Goal: Task Accomplishment & Management: Manage account settings

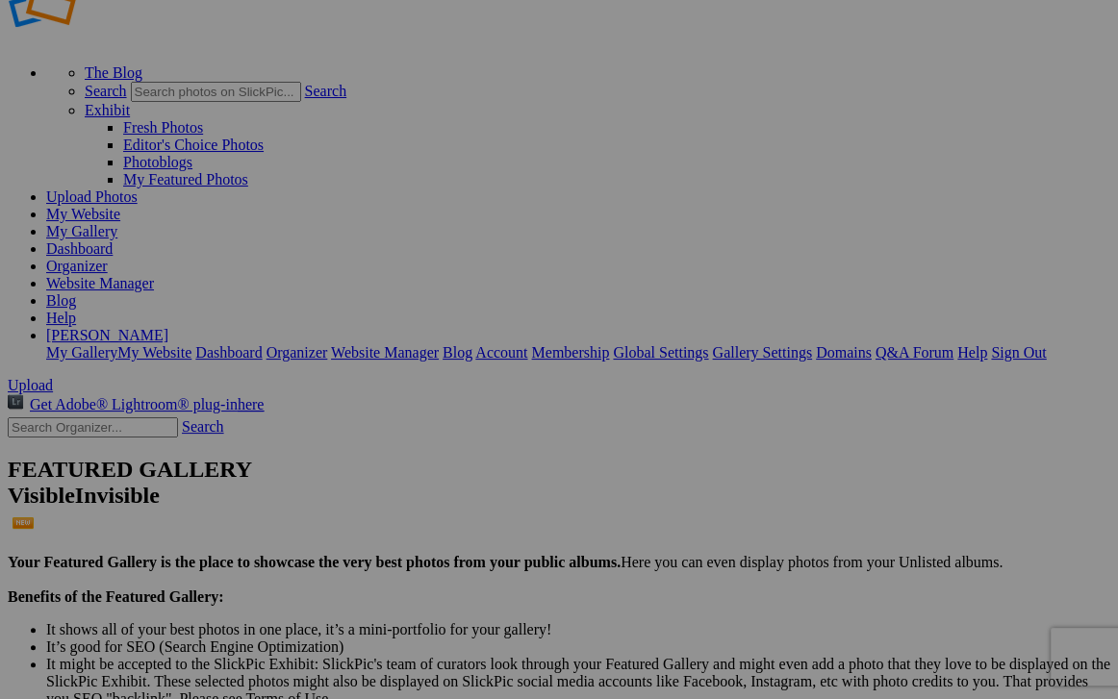
scroll to position [40, 0]
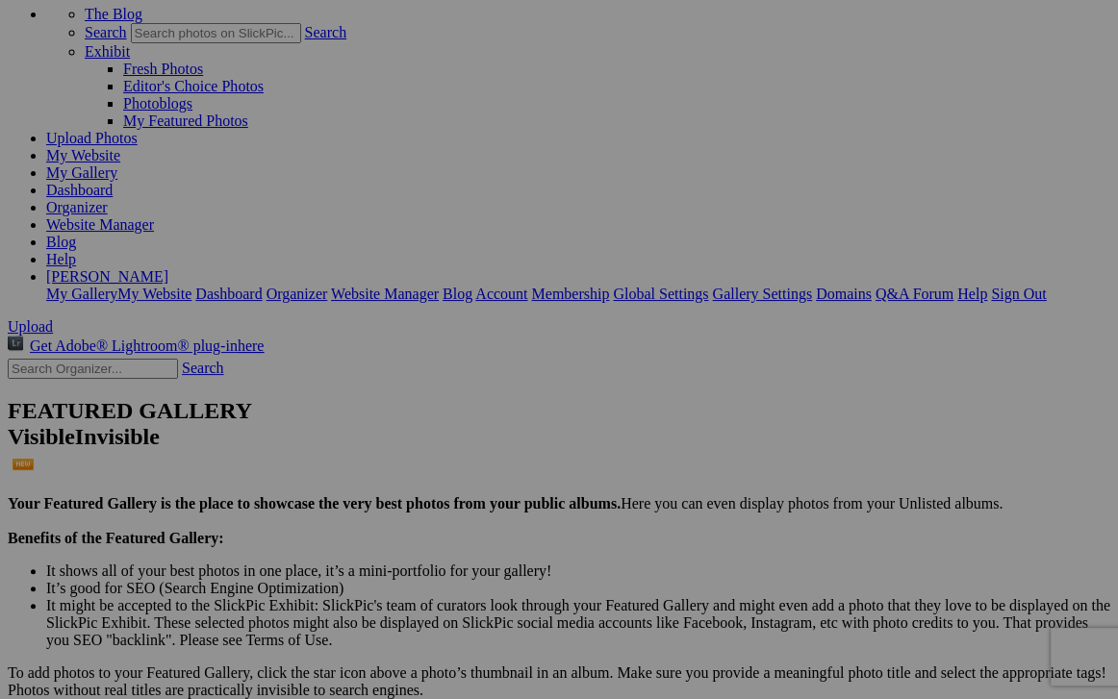
scroll to position [114, 0]
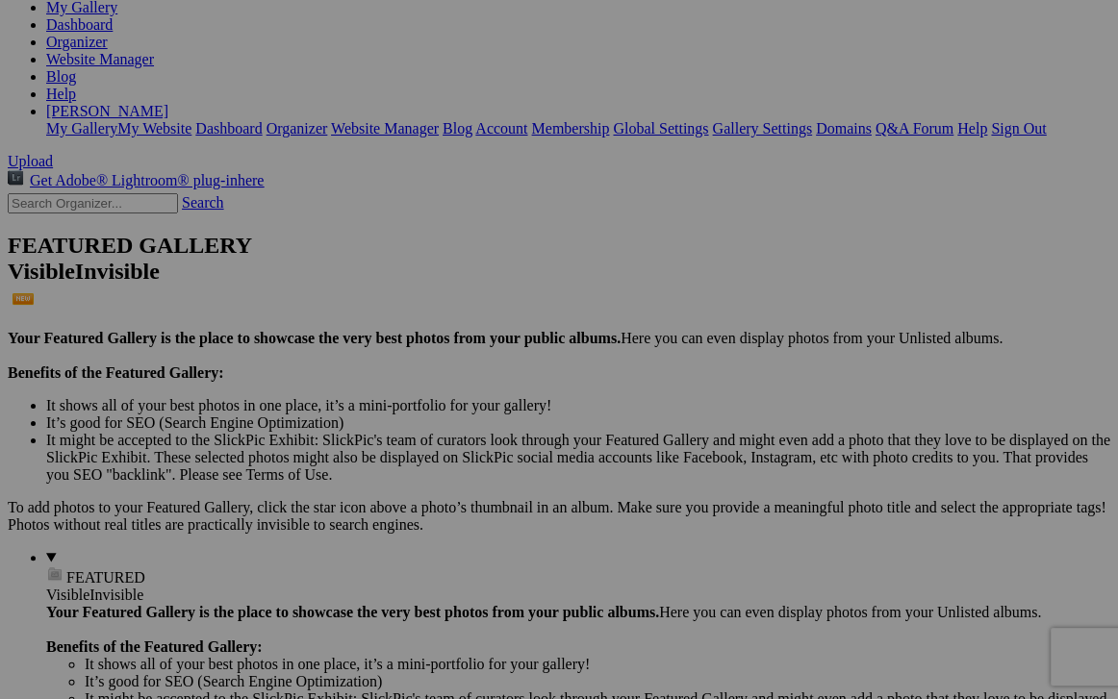
scroll to position [283, 0]
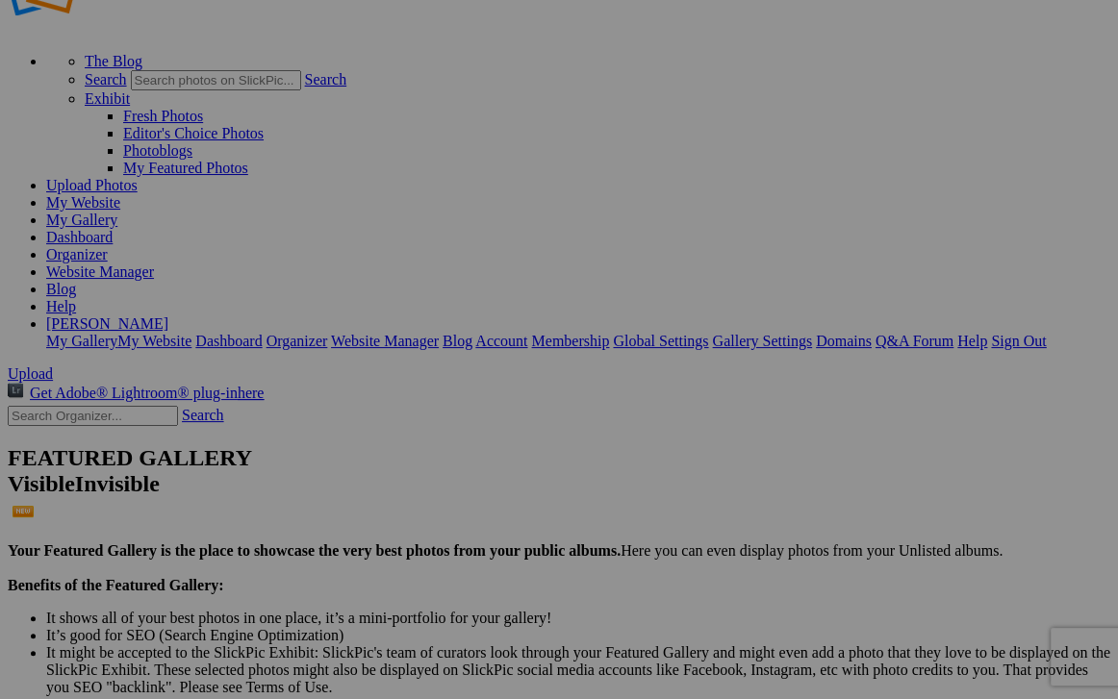
scroll to position [47, 0]
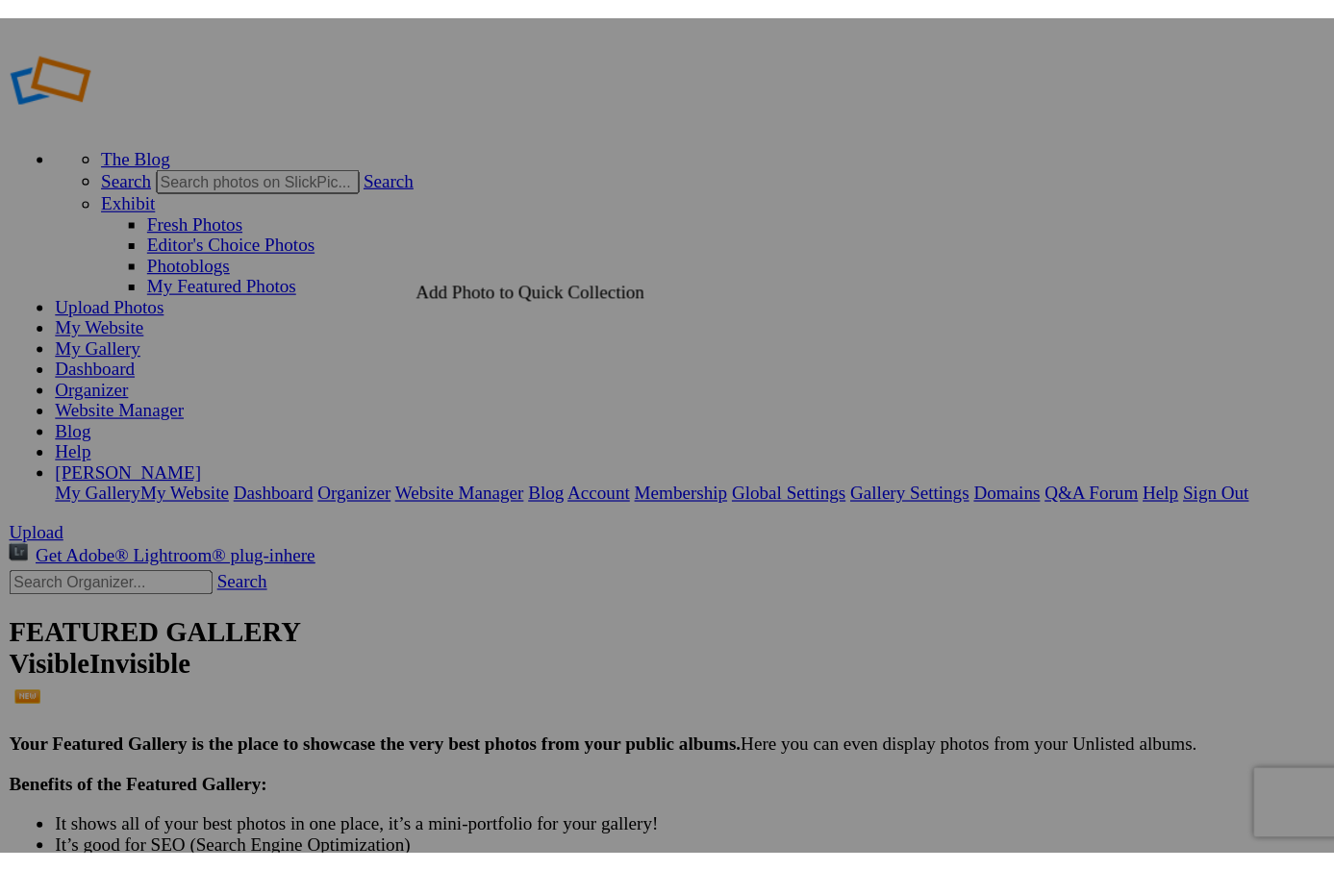
scroll to position [9, 0]
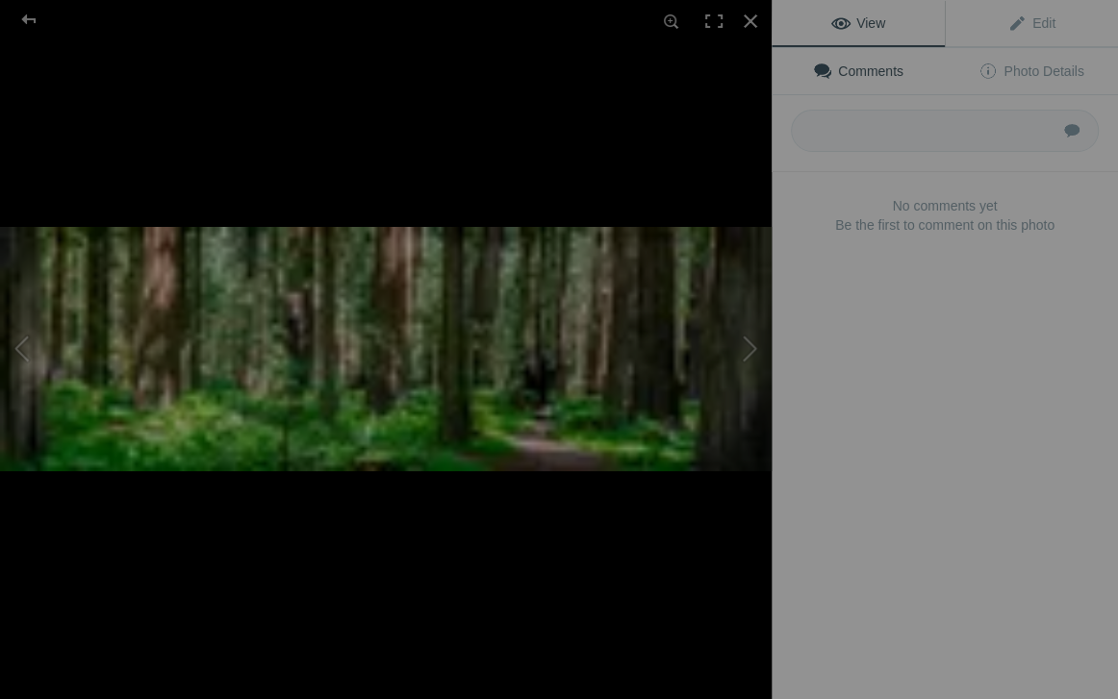
click at [363, 283] on img at bounding box center [385, 349] width 771 height 244
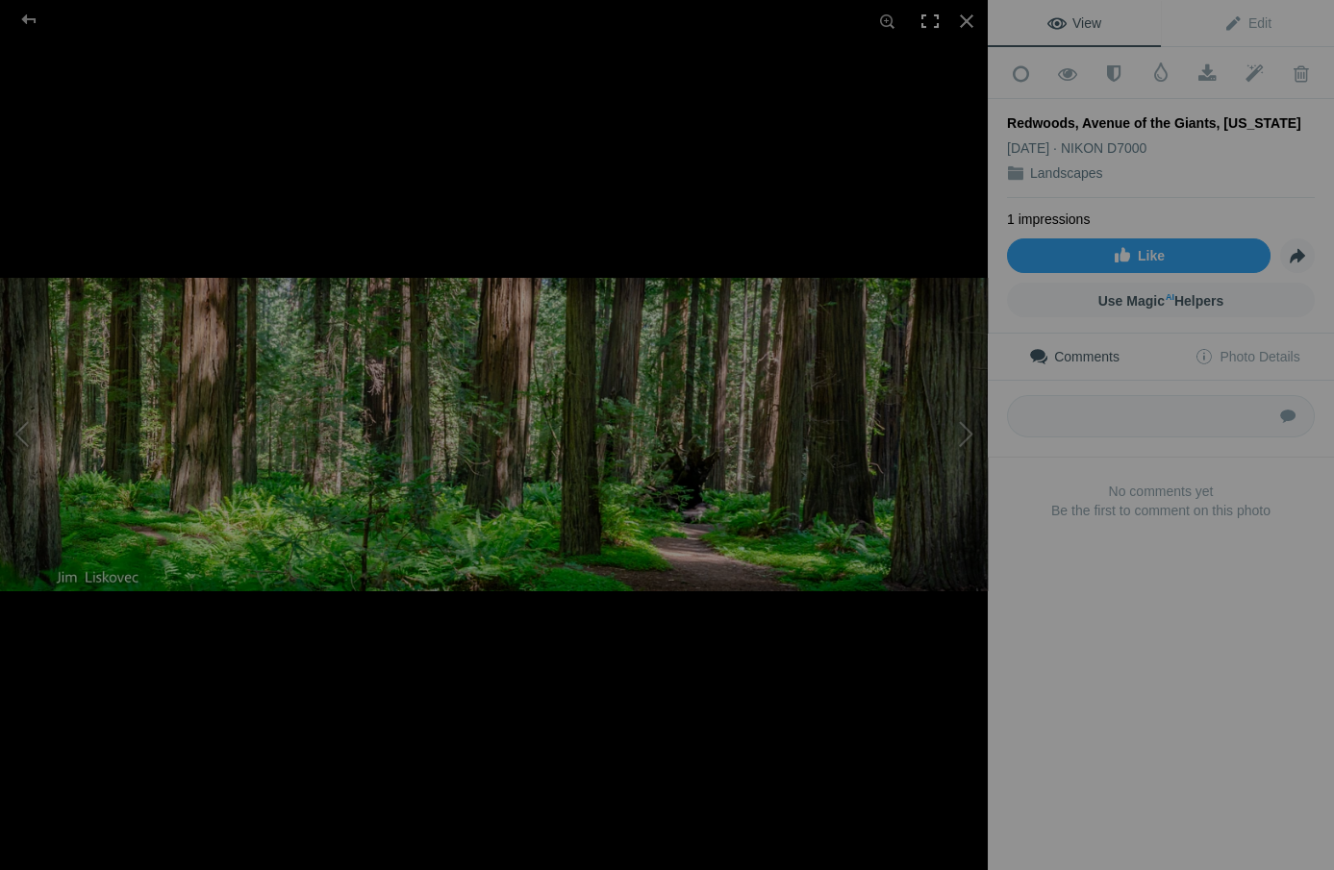
click at [929, 12] on div at bounding box center [930, 21] width 42 height 42
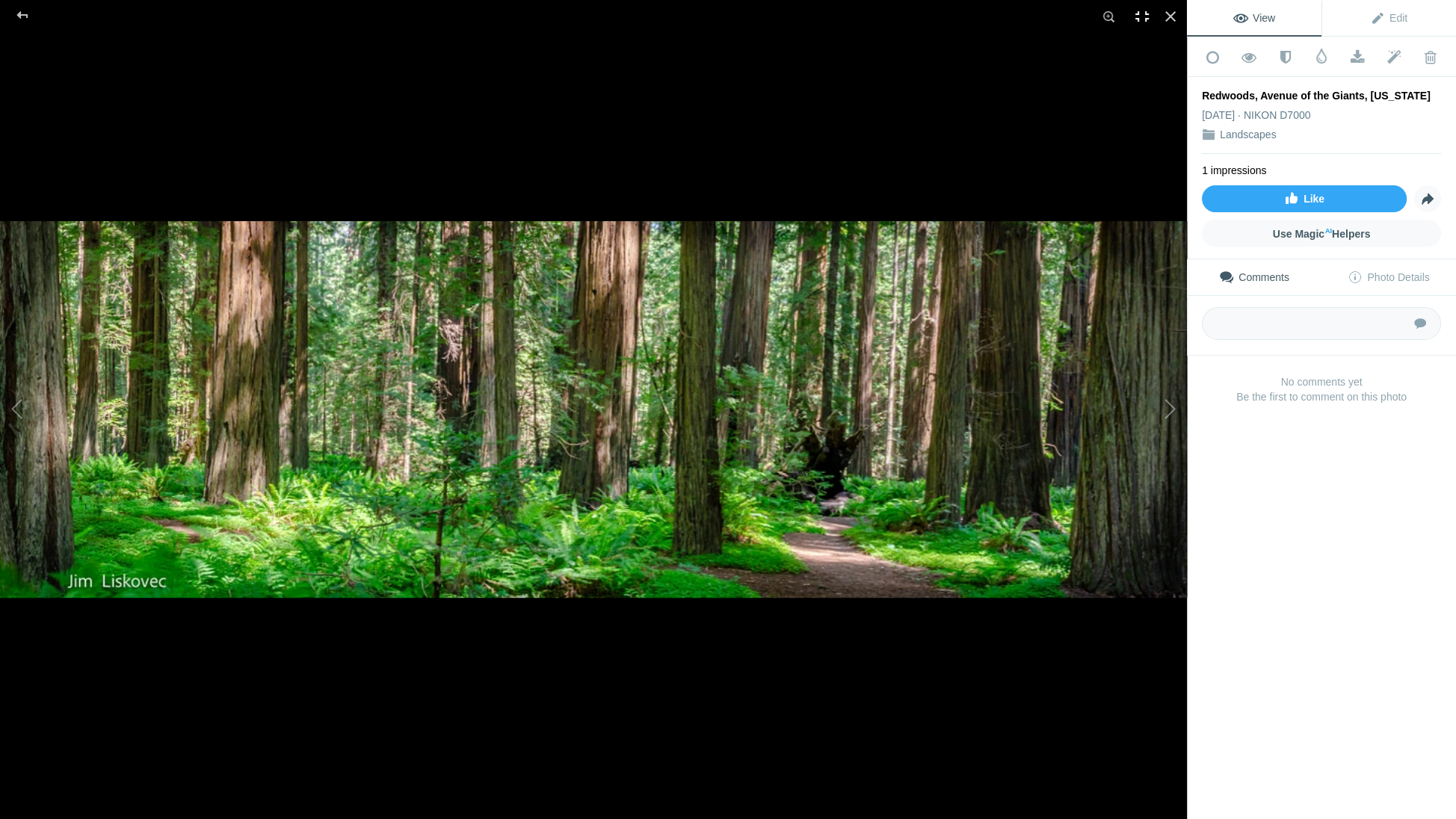
click at [868, 14] on div at bounding box center [1142, 16] width 33 height 33
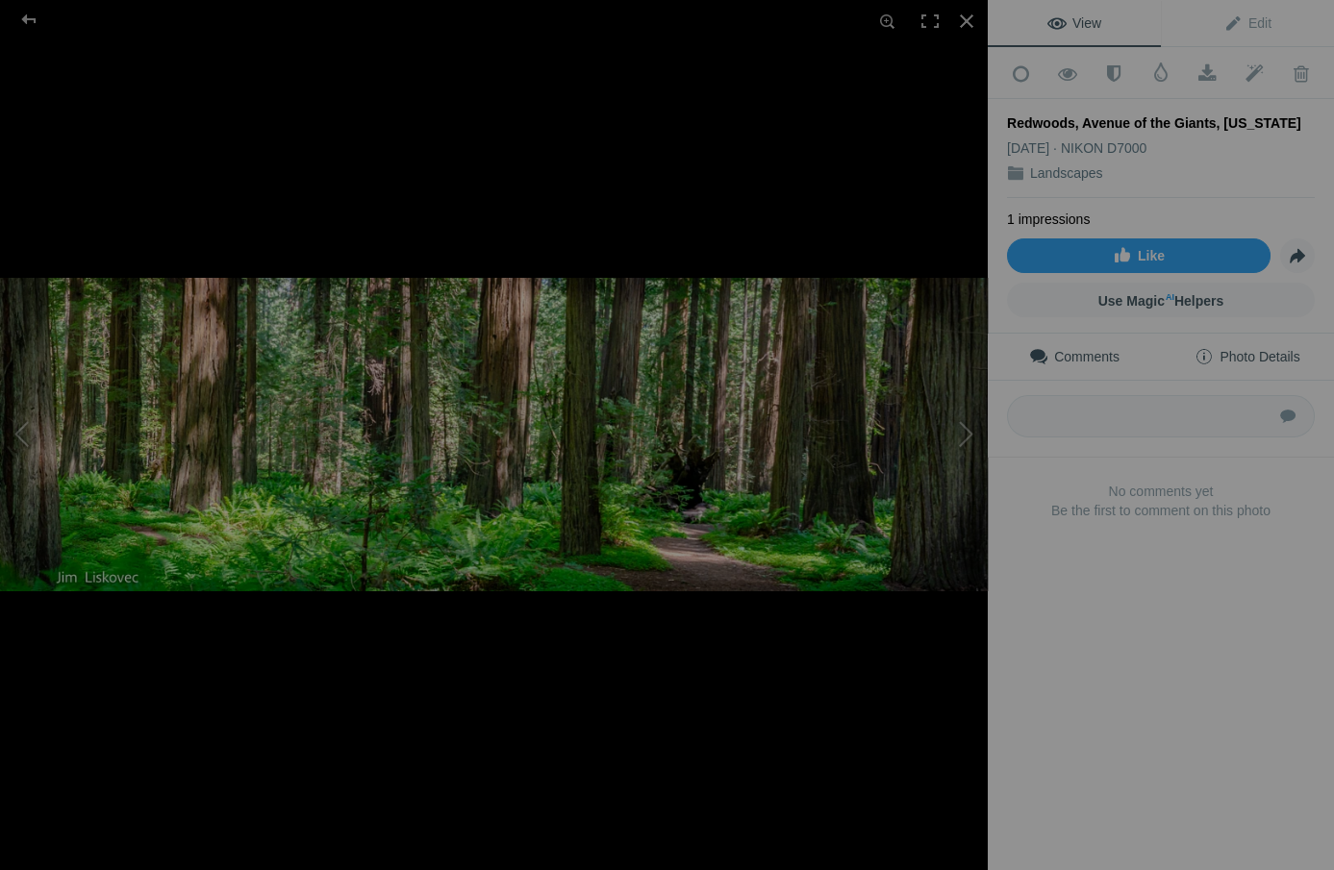
click at [1117, 349] on span "Photo Details" at bounding box center [1246, 356] width 105 height 15
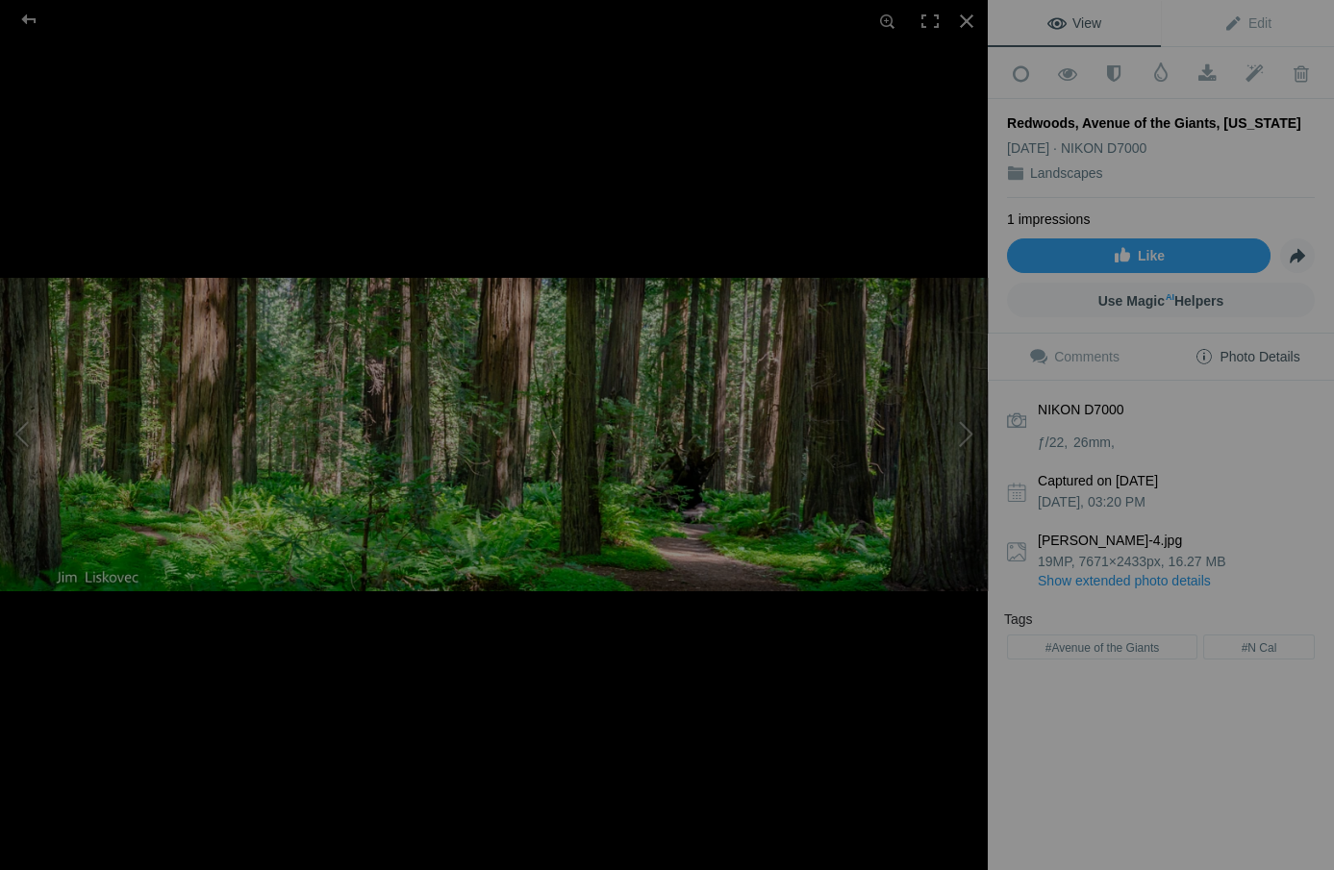
click at [1051, 666] on div "NIKON D7000 ƒ/22 26mm Captured on [DATE] 03:20 PM [PERSON_NAME]-4.jpg 19MP, 767…" at bounding box center [1161, 561] width 346 height 361
click at [1117, 633] on div "NIKON D7000 ƒ/22 26mm Captured on [DATE] 03:20 PM [PERSON_NAME]-4.jpg 19MP, 767…" at bounding box center [1161, 523] width 346 height 284
click at [1013, 610] on div "Tags" at bounding box center [1161, 621] width 314 height 23
click at [1036, 610] on div "Tags" at bounding box center [1161, 621] width 314 height 23
click at [1052, 659] on div "NIKON D7000 ƒ/22 26mm Captured on [DATE] 03:20 PM [PERSON_NAME]-4.jpg 19MP, 767…" at bounding box center [1161, 561] width 346 height 361
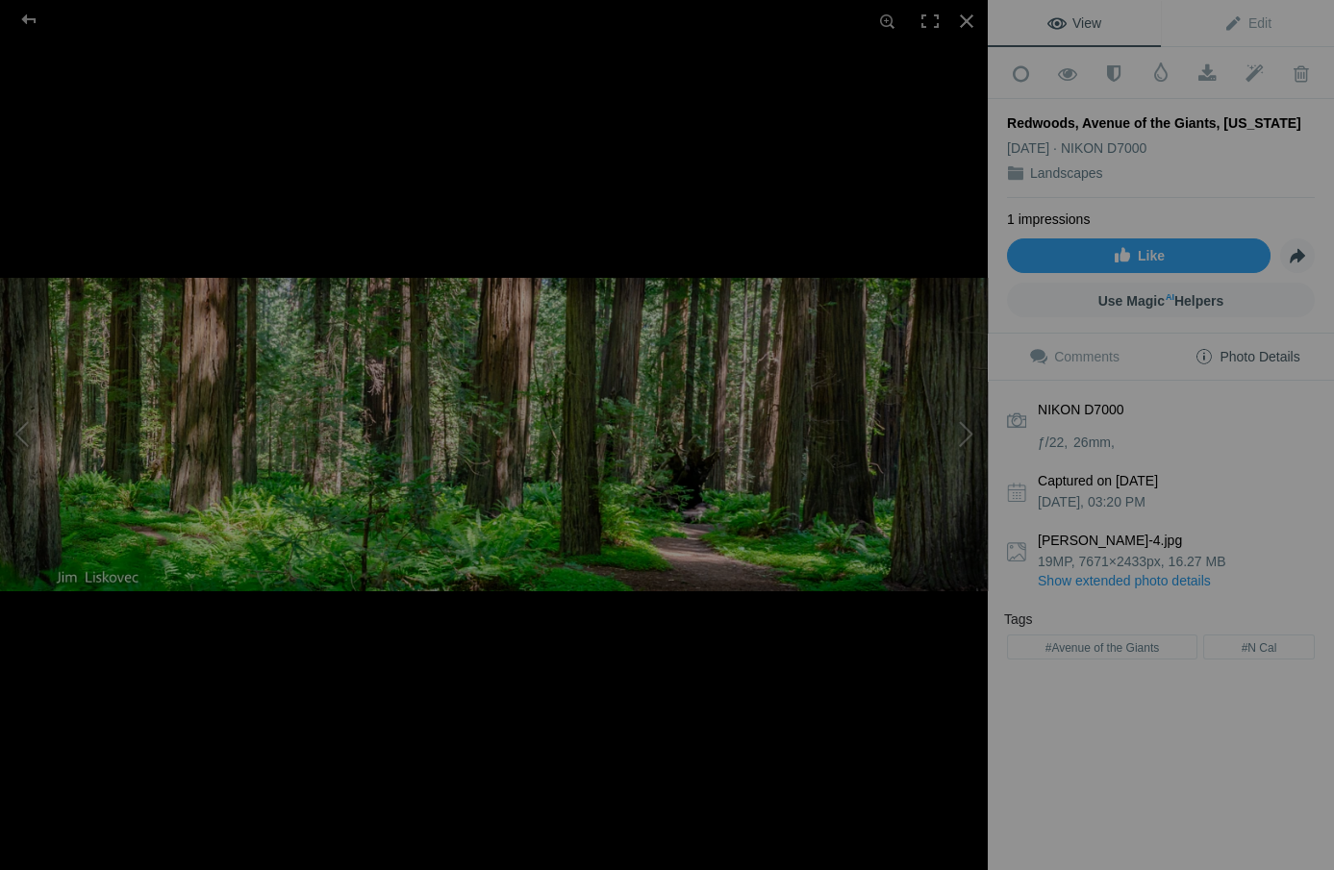
scroll to position [86, 0]
click at [1117, 639] on div "Tags #Avenue of the Giants #N Cal" at bounding box center [1161, 637] width 314 height 55
click at [1117, 571] on link "Show extended photo details" at bounding box center [1176, 580] width 277 height 19
click at [1117, 587] on link "Hide extended photo details" at bounding box center [1161, 602] width 308 height 35
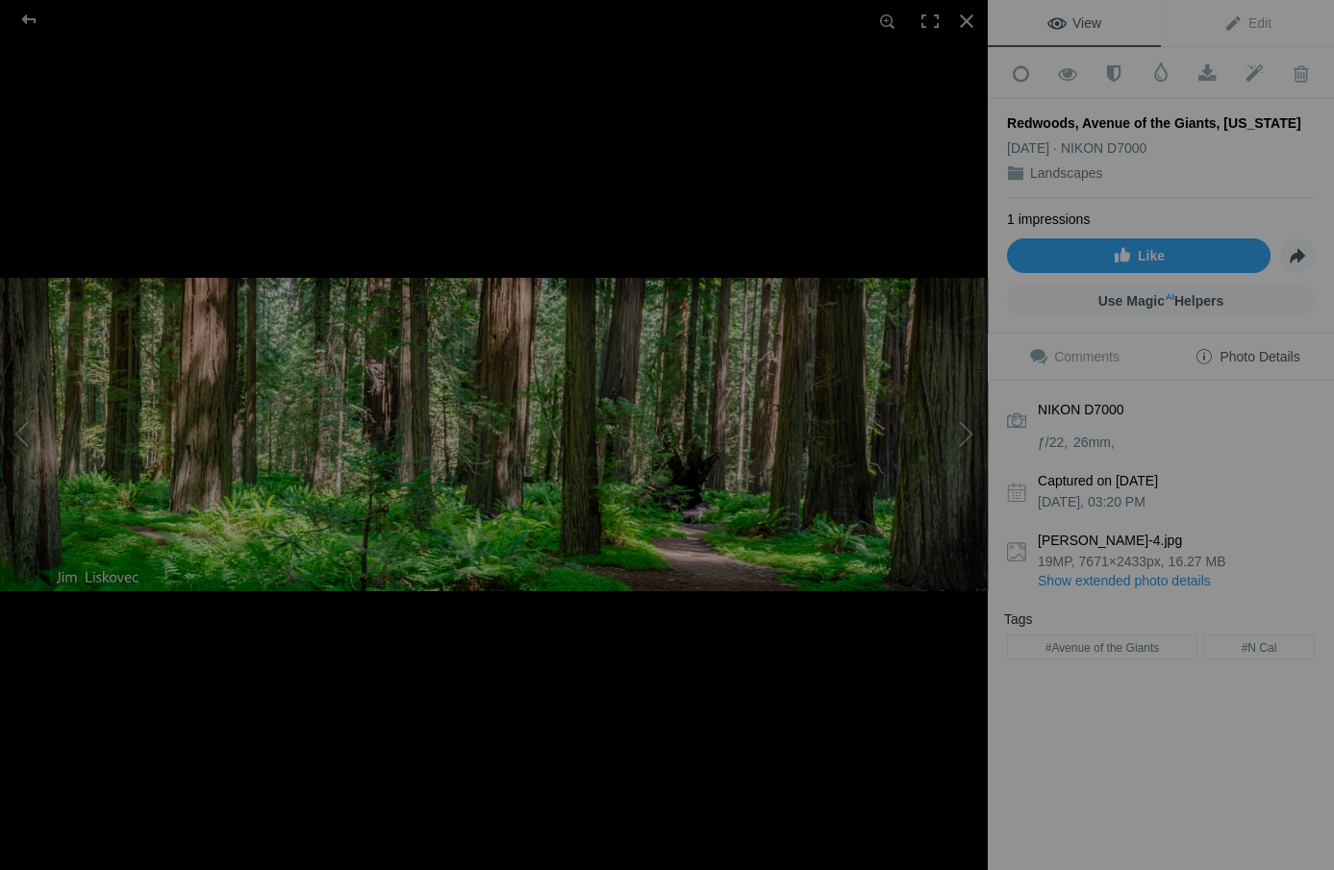
click at [1117, 634] on div "Tags #Avenue of the Giants #N Cal" at bounding box center [1161, 637] width 314 height 55
click at [1032, 610] on div "Tags" at bounding box center [1161, 621] width 314 height 23
click at [1018, 610] on div "Tags" at bounding box center [1161, 621] width 314 height 23
click at [1011, 654] on div "NIKON D7000 ƒ/22 26mm Captured on [DATE] 03:20 PM [PERSON_NAME]-4.jpg 19MP, 767…" at bounding box center [1161, 561] width 346 height 361
click at [1117, 19] on span "Edit" at bounding box center [1247, 22] width 48 height 15
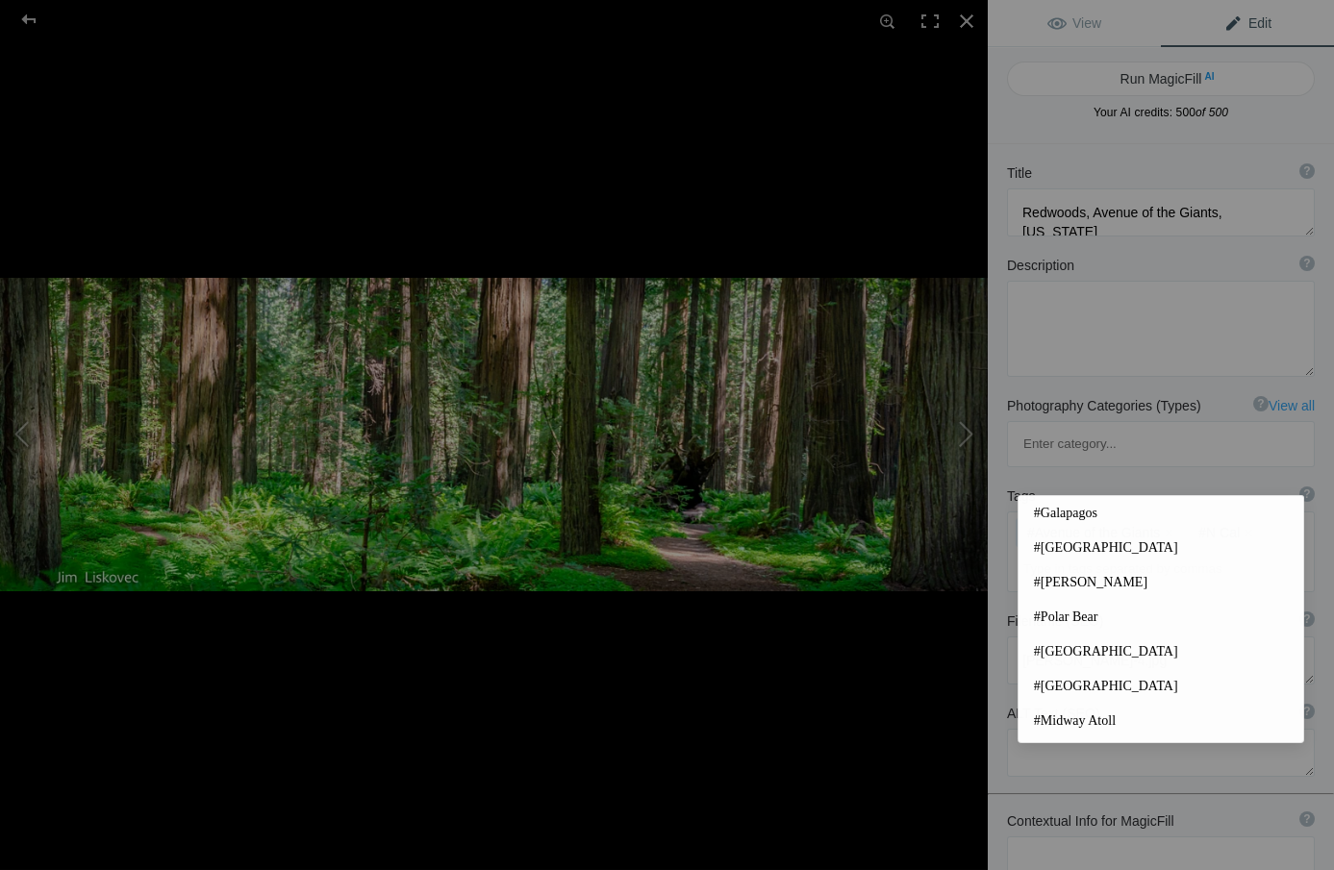
click at [1021, 552] on input at bounding box center [1161, 569] width 287 height 35
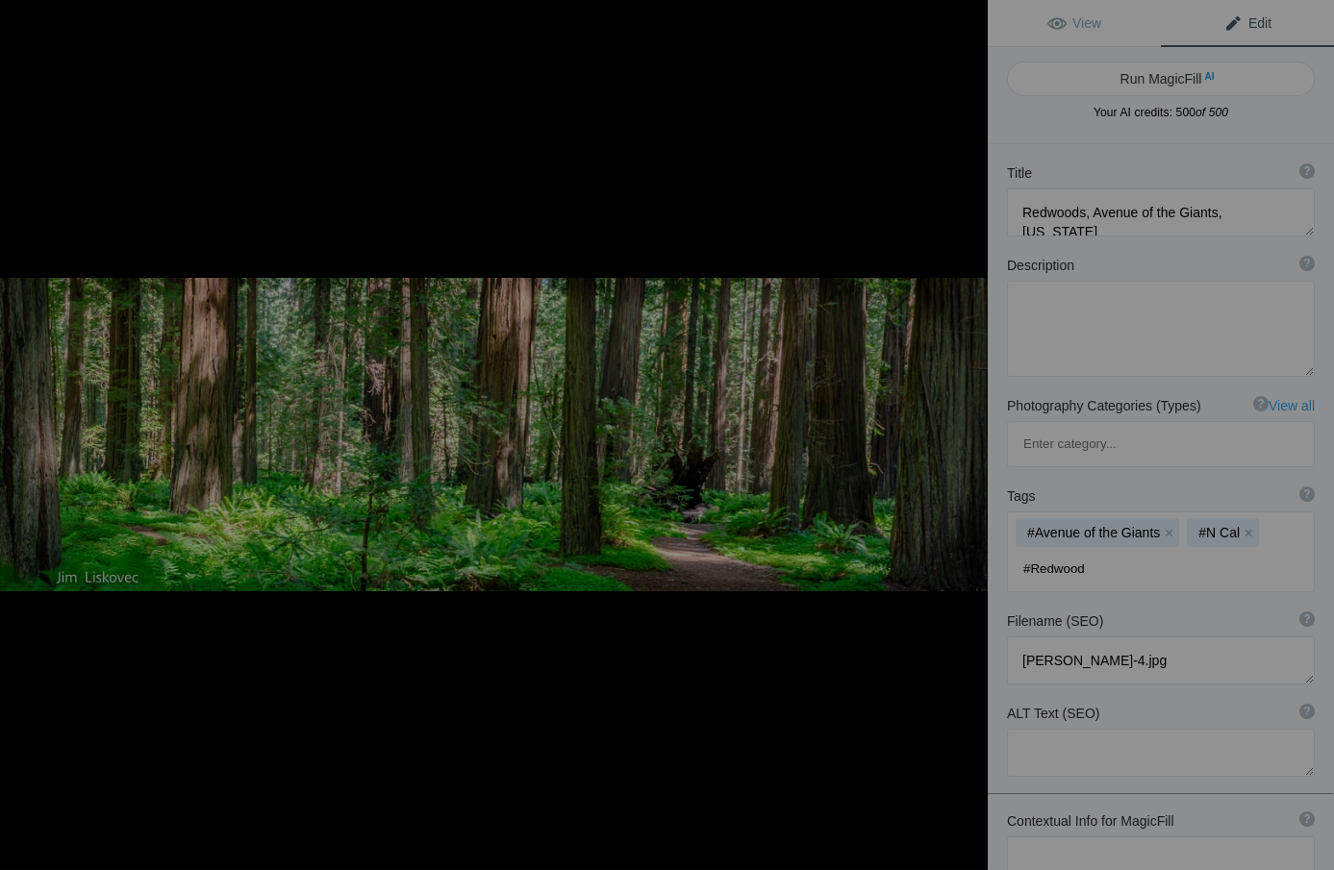
type input "#Redwoods"
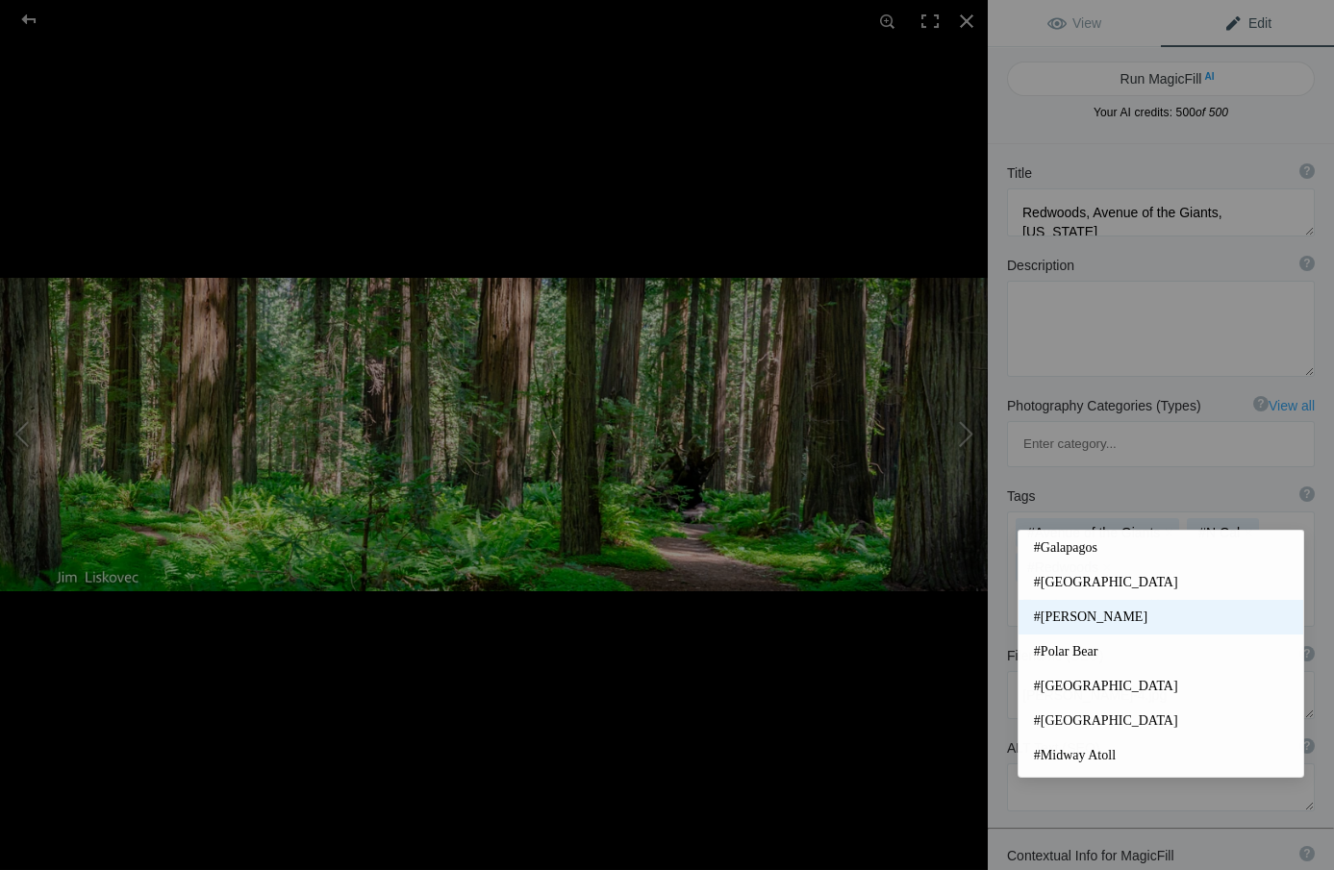
scroll to position [0, 0]
click at [967, 17] on div at bounding box center [966, 21] width 42 height 42
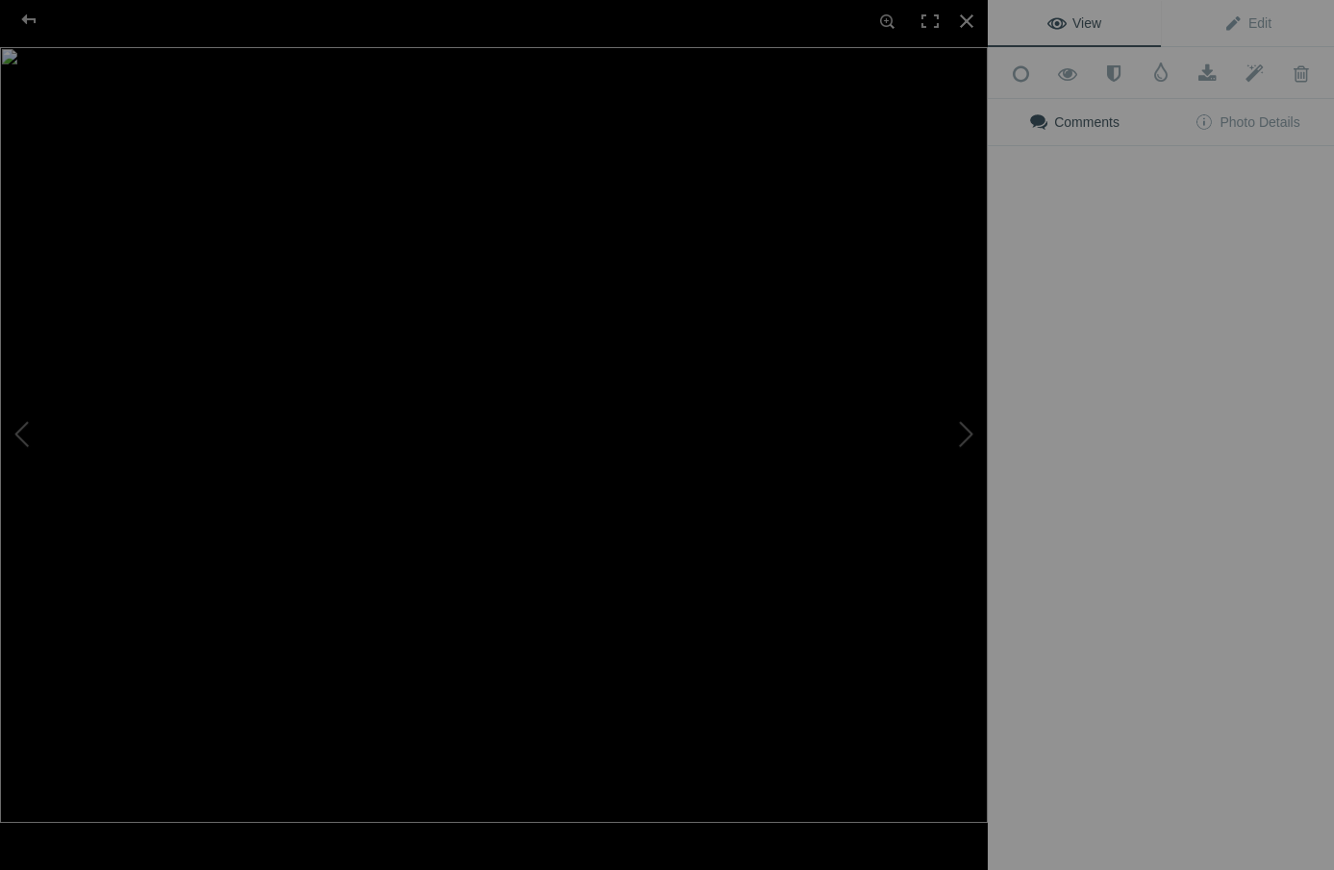
click at [557, 525] on img at bounding box center [494, 435] width 988 height 776
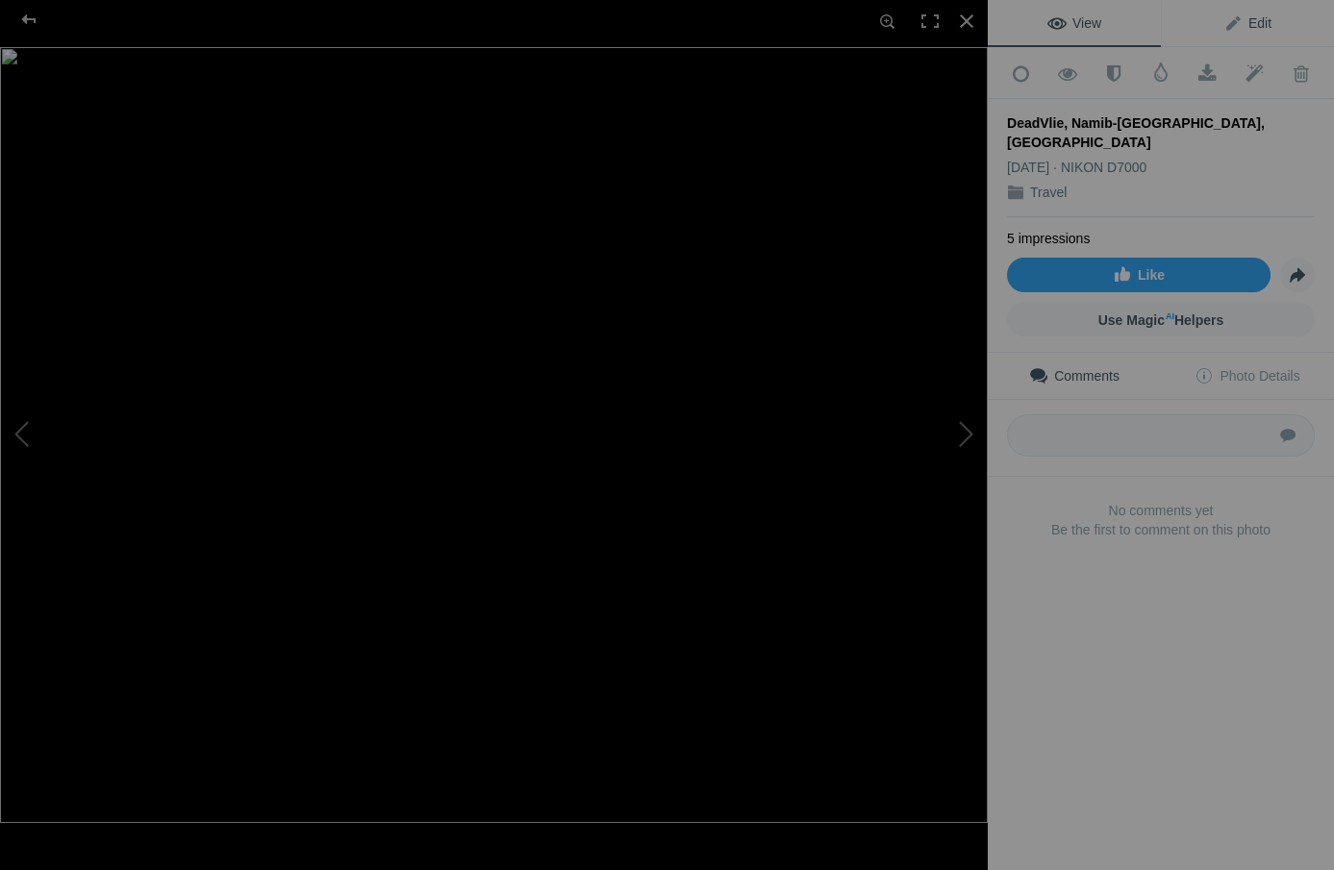
click at [1117, 18] on span "Edit" at bounding box center [1247, 22] width 48 height 15
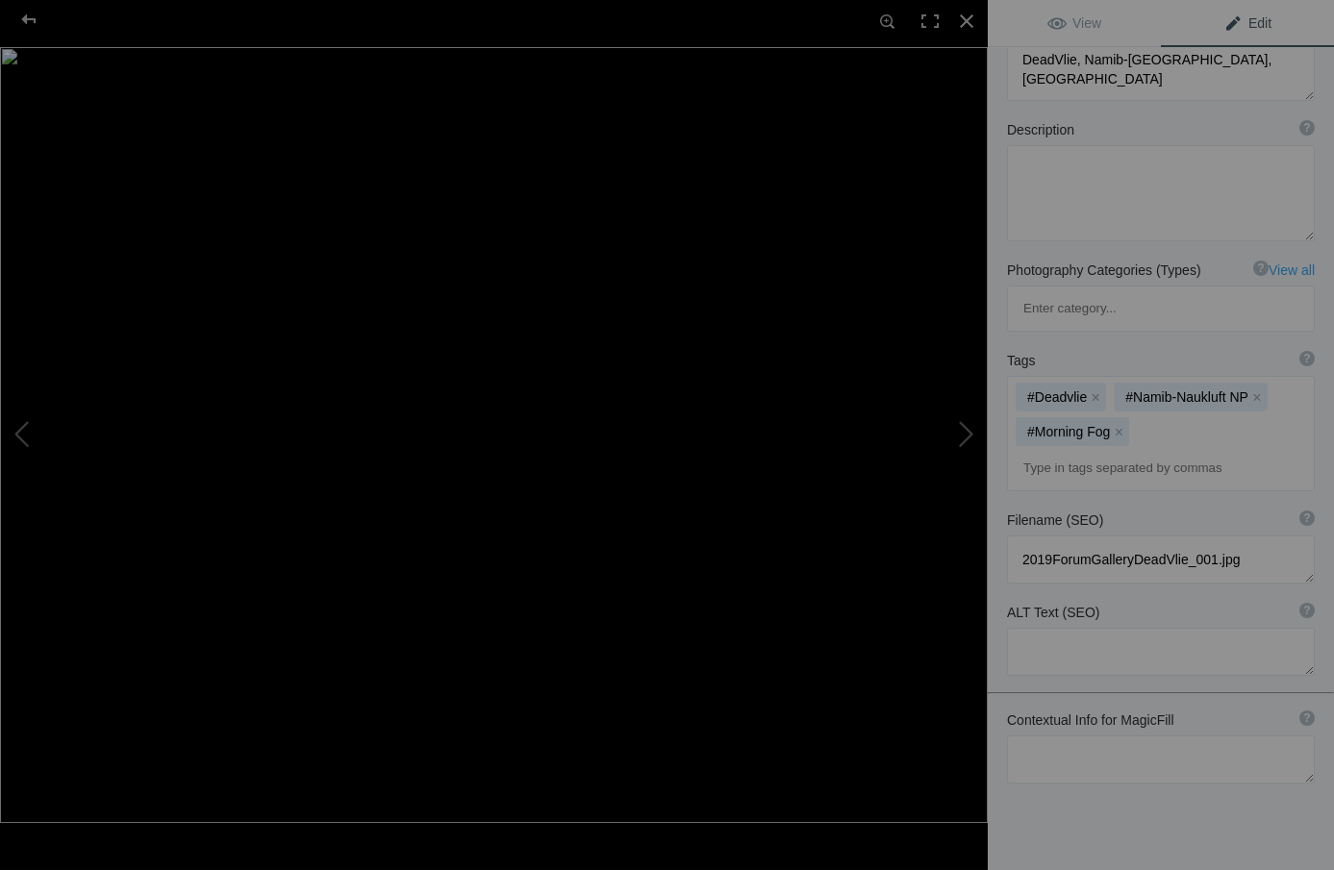
scroll to position [152, 0]
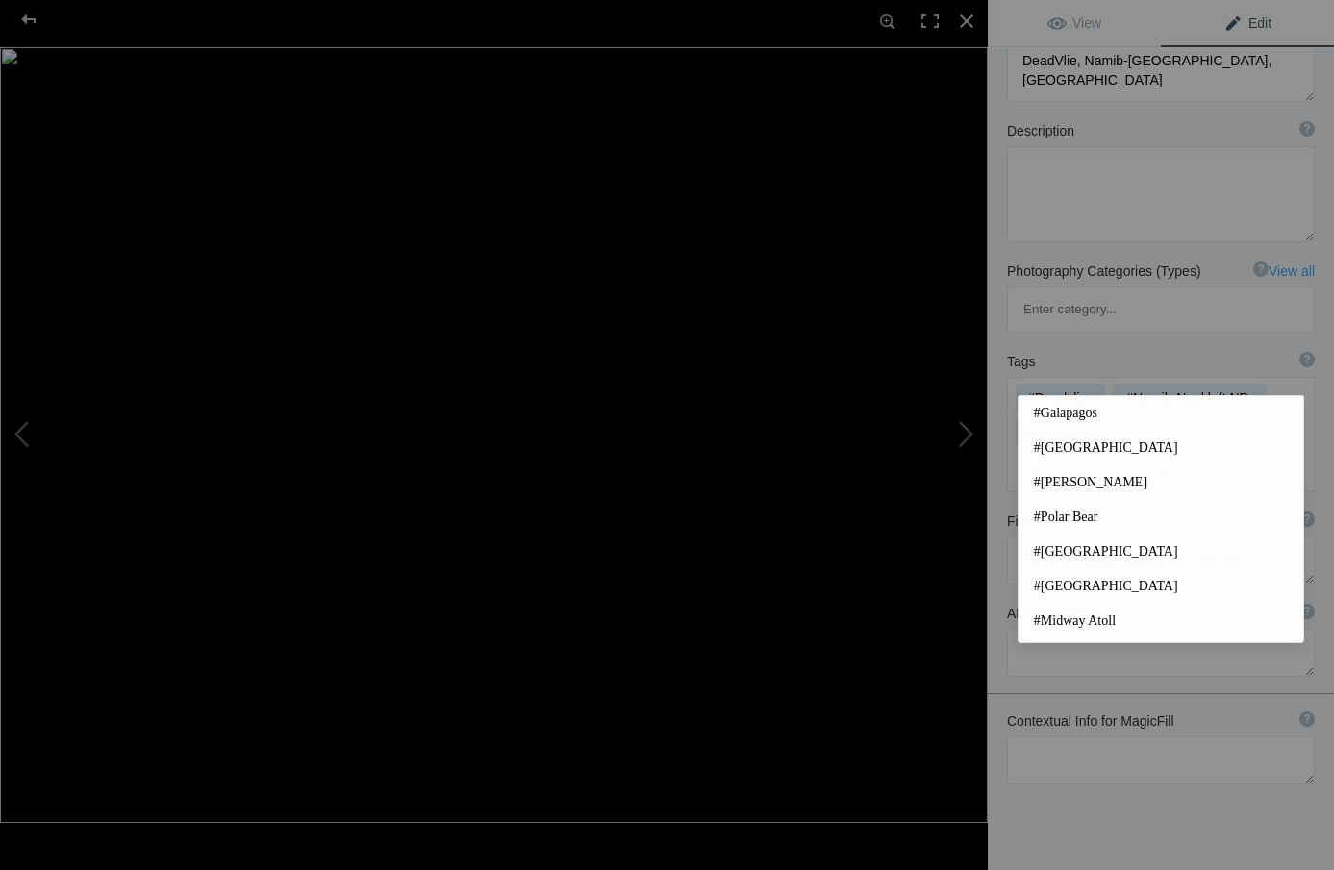
click at [1024, 452] on input at bounding box center [1161, 469] width 287 height 35
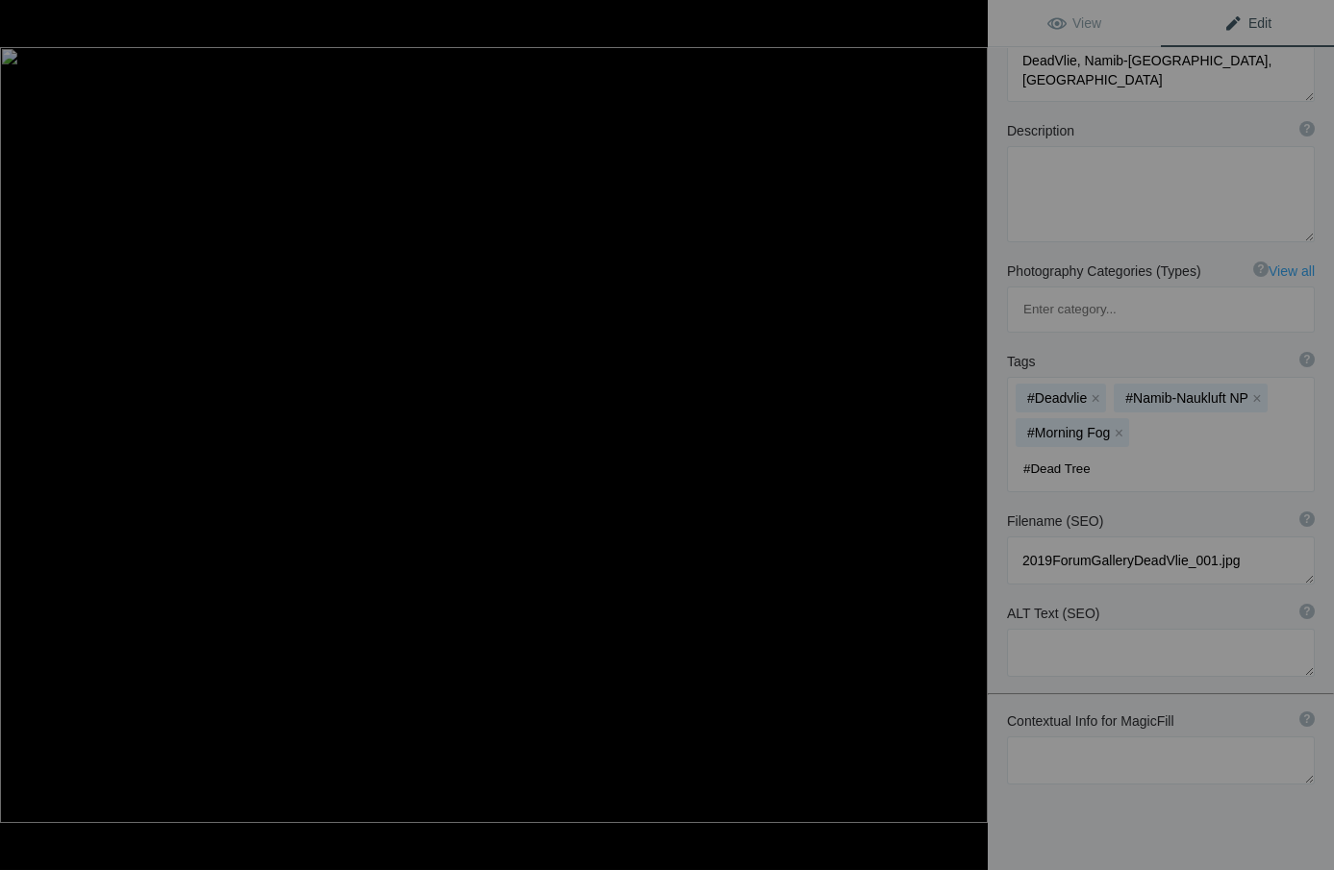
type input "#Dead Trees"
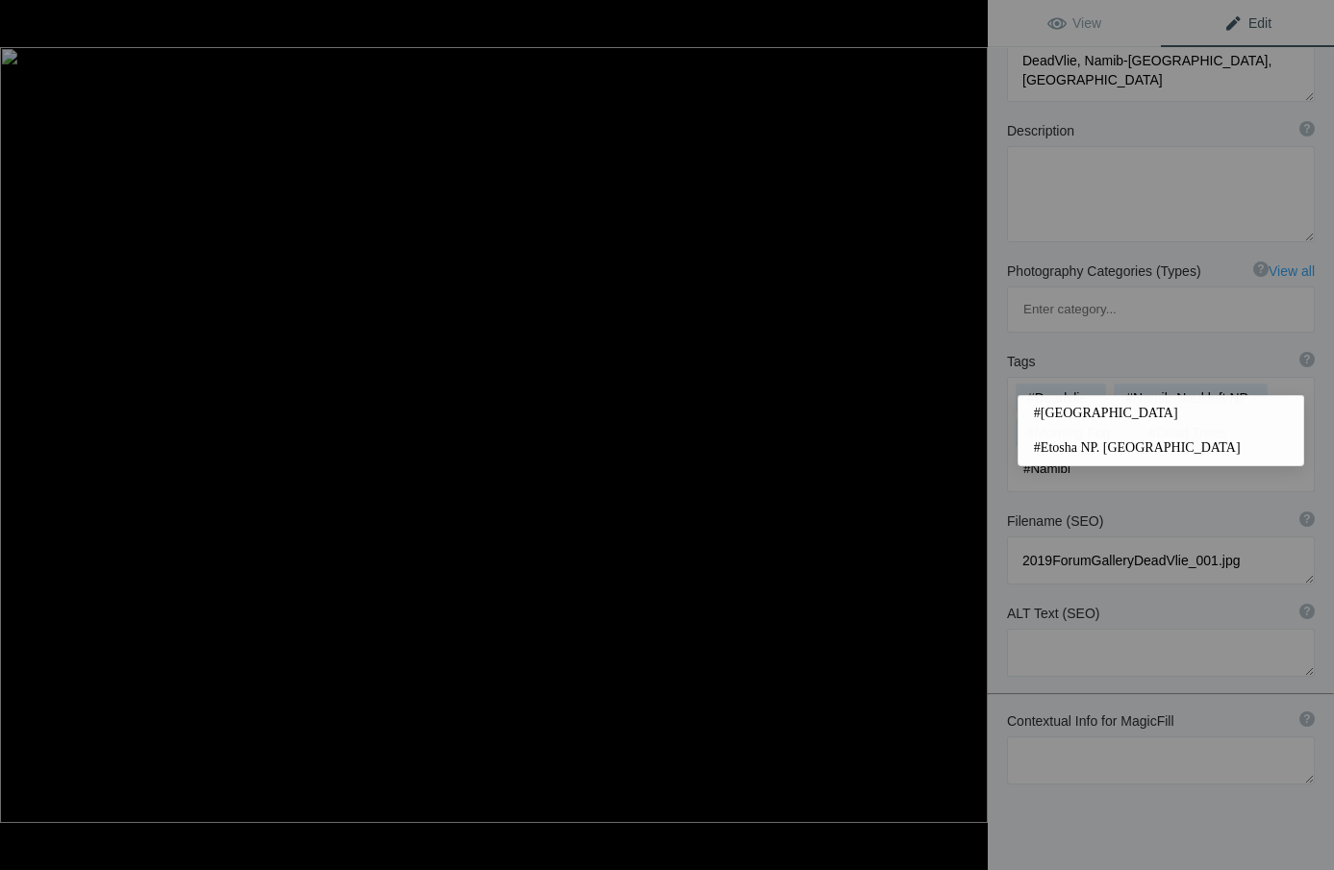
type input "#[GEOGRAPHIC_DATA]"
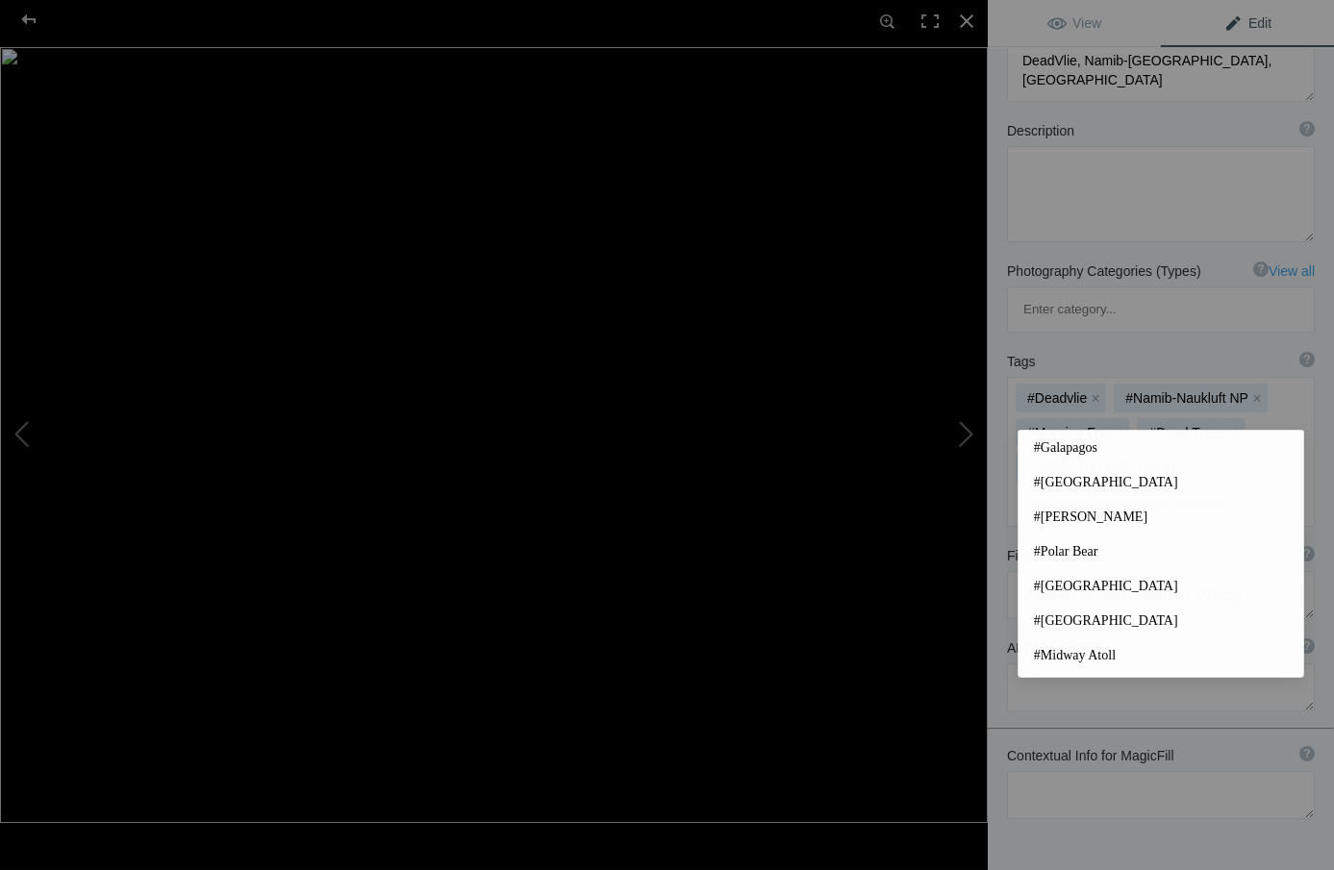
scroll to position [0, 0]
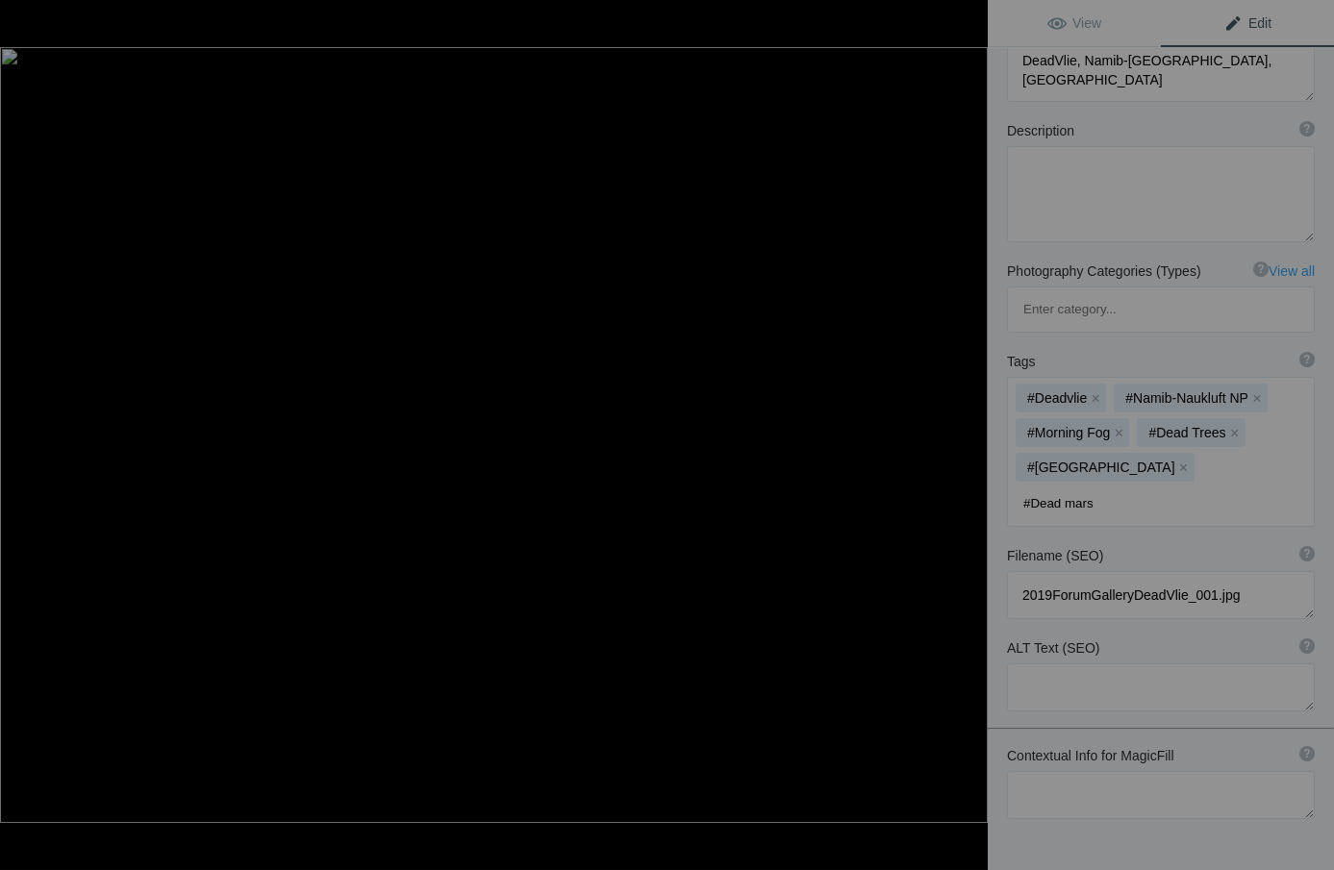
type input "#Dead [PERSON_NAME]"
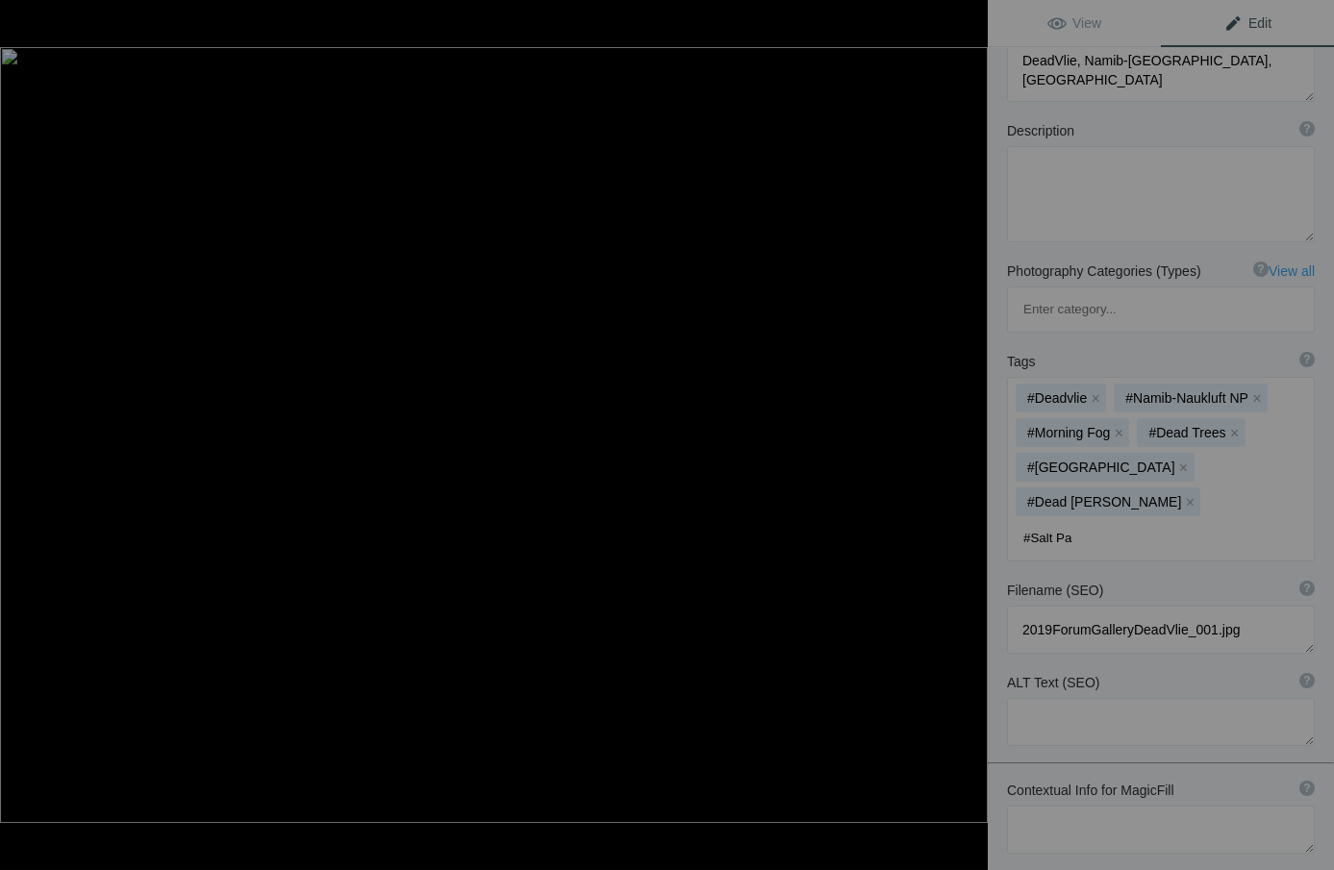
type input "#Salt Pan"
type input "#Camel Torn Trees"
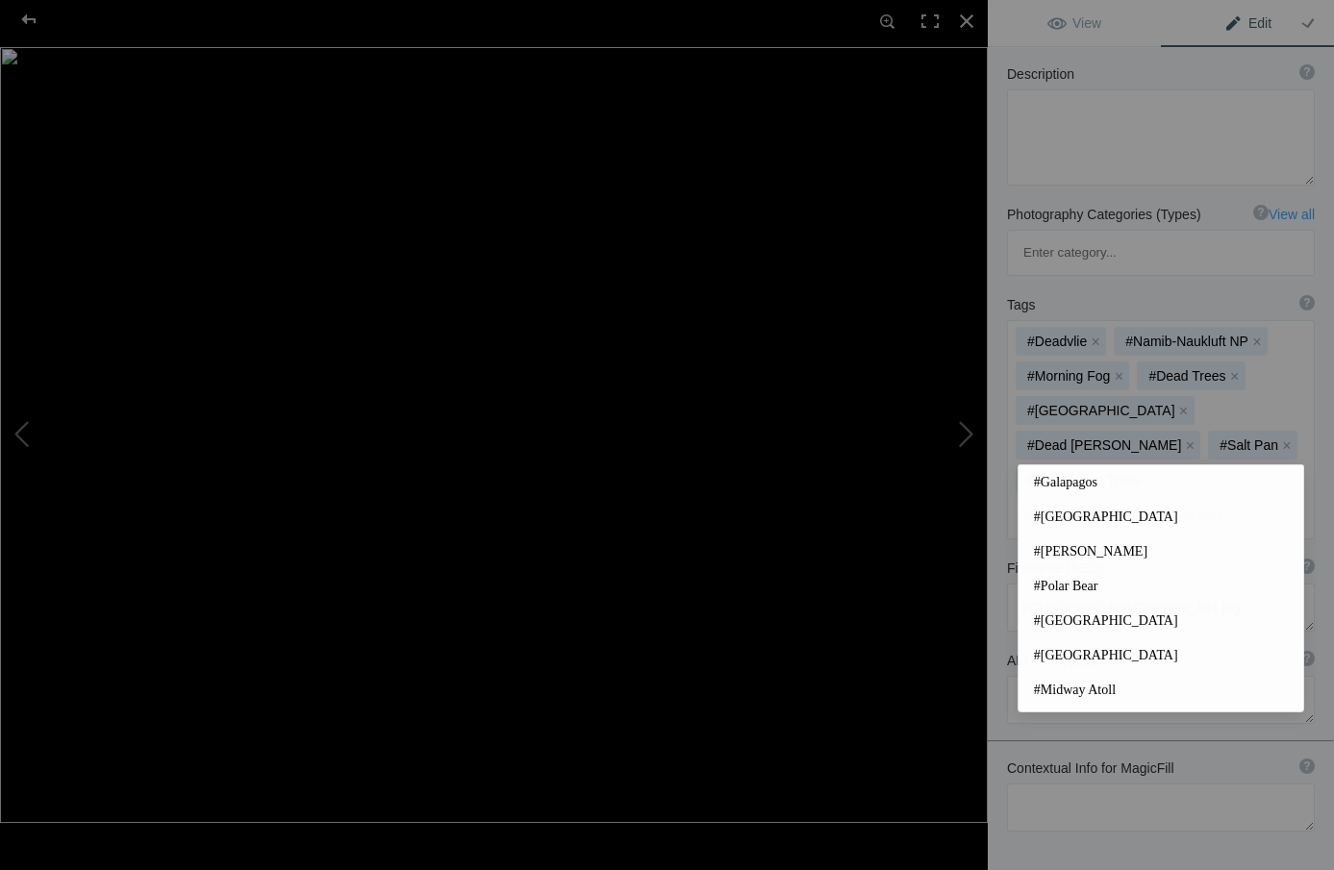
scroll to position [212, 0]
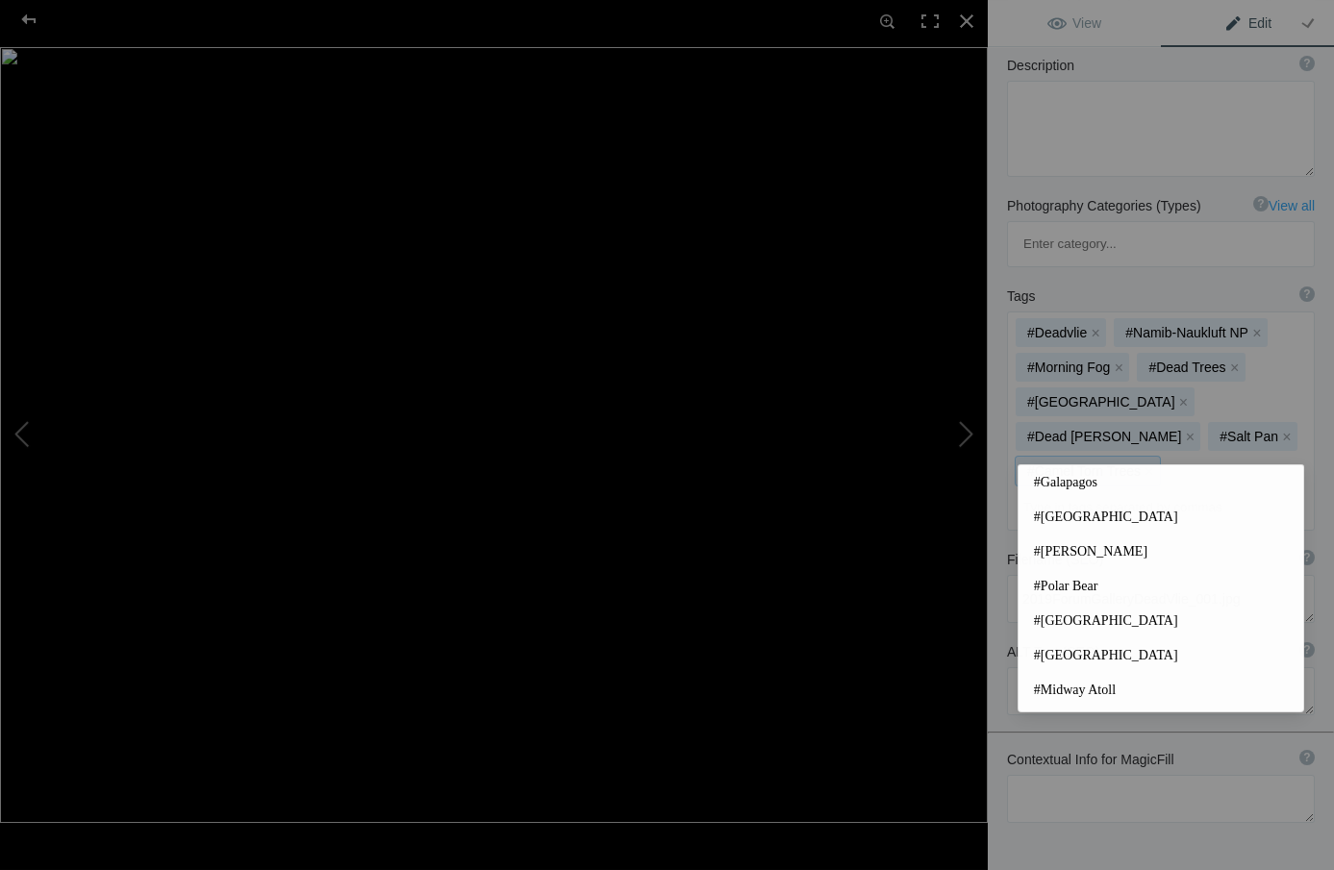
click at [1117, 457] on mat-chip "#Camel Torn Trees x" at bounding box center [1088, 471] width 144 height 29
click at [1117, 462] on mat-chip "#Camel Torn Trees x" at bounding box center [1088, 476] width 144 height 29
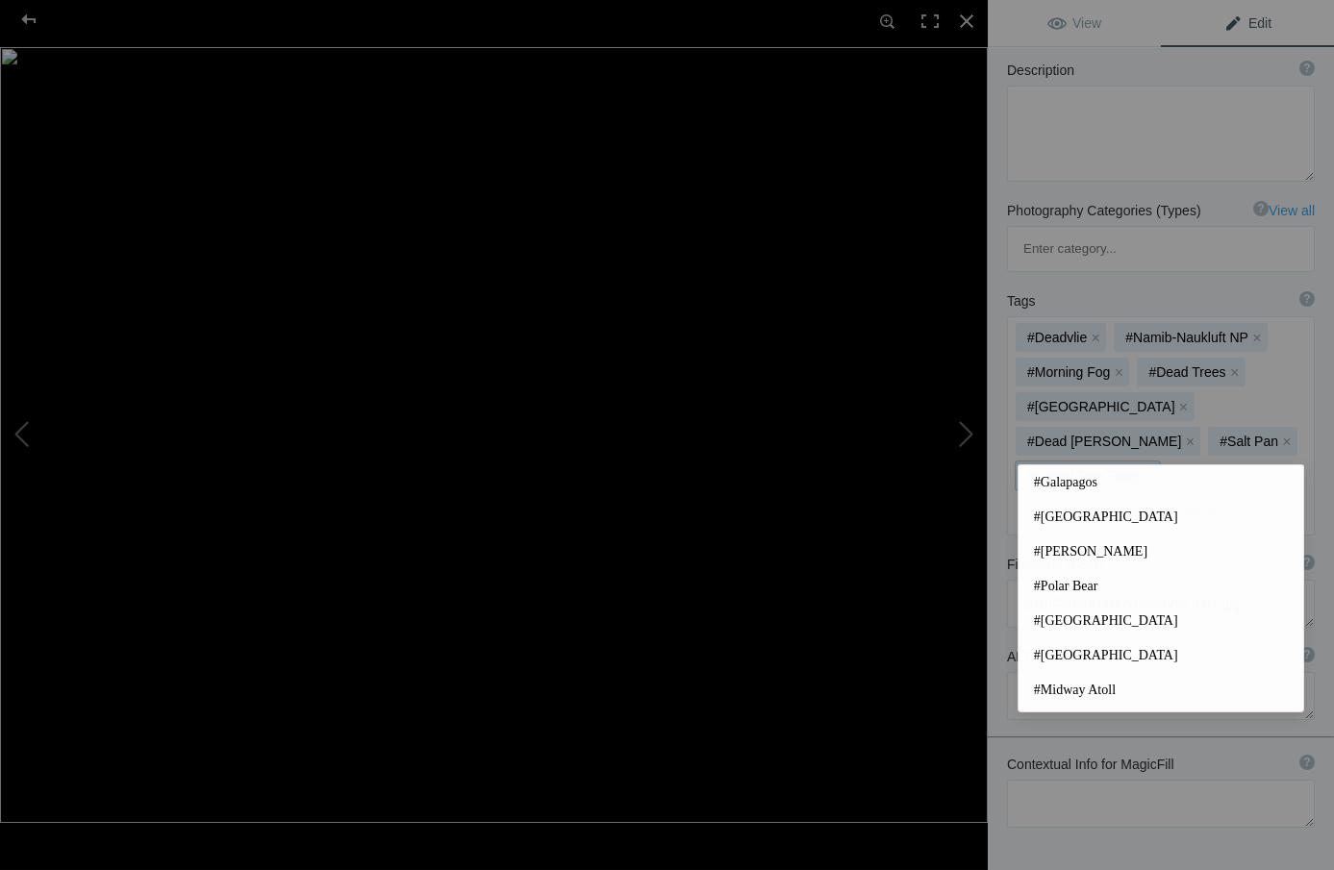
click at [1117, 462] on mat-chip "#Camel Torn Trees x" at bounding box center [1088, 476] width 144 height 29
click at [1117, 475] on button "x" at bounding box center [1149, 481] width 13 height 13
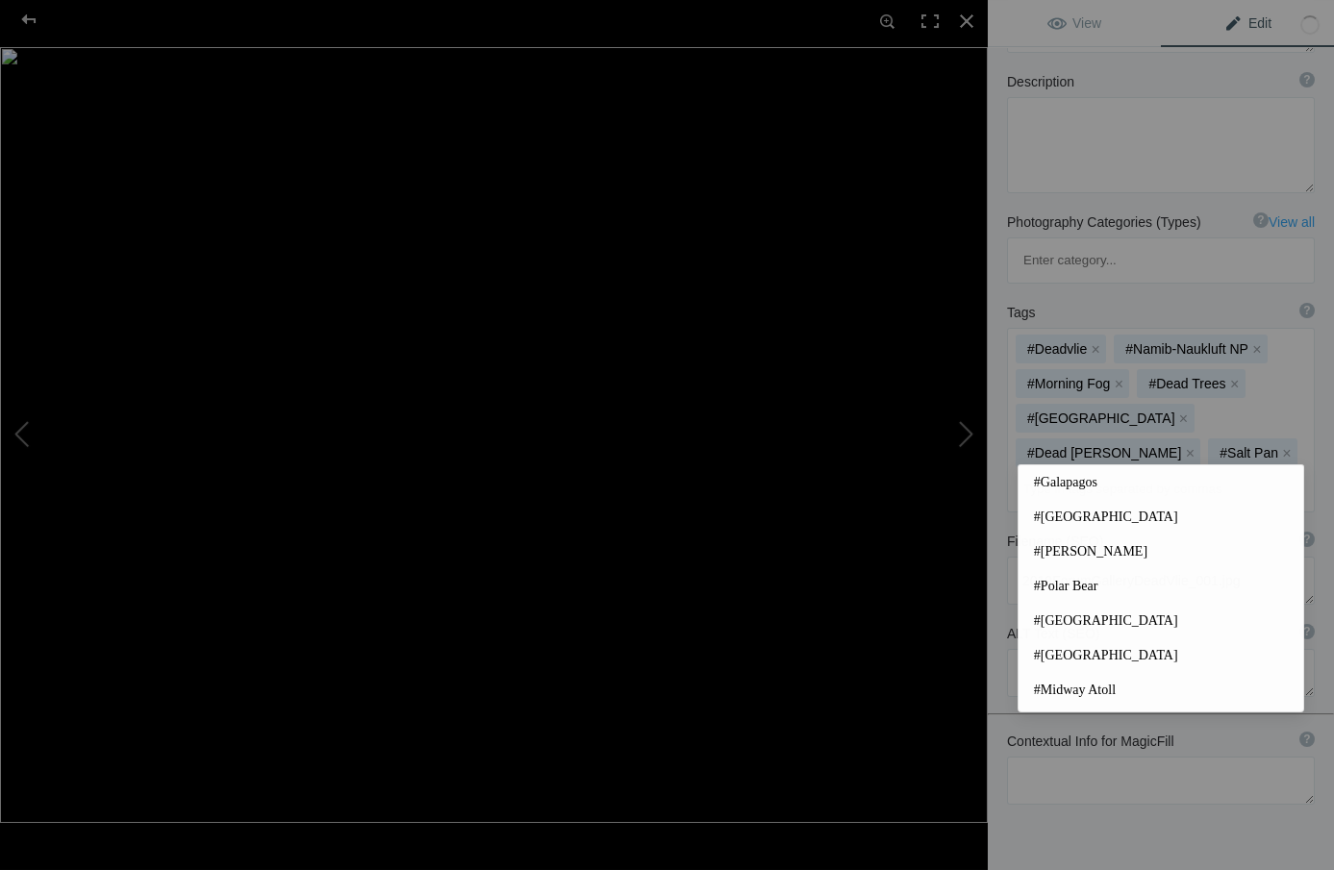
scroll to position [199, 0]
drag, startPoint x: 1025, startPoint y: 402, endPoint x: 1058, endPoint y: 408, distance: 33.2
click at [1026, 474] on input at bounding box center [1161, 491] width 287 height 35
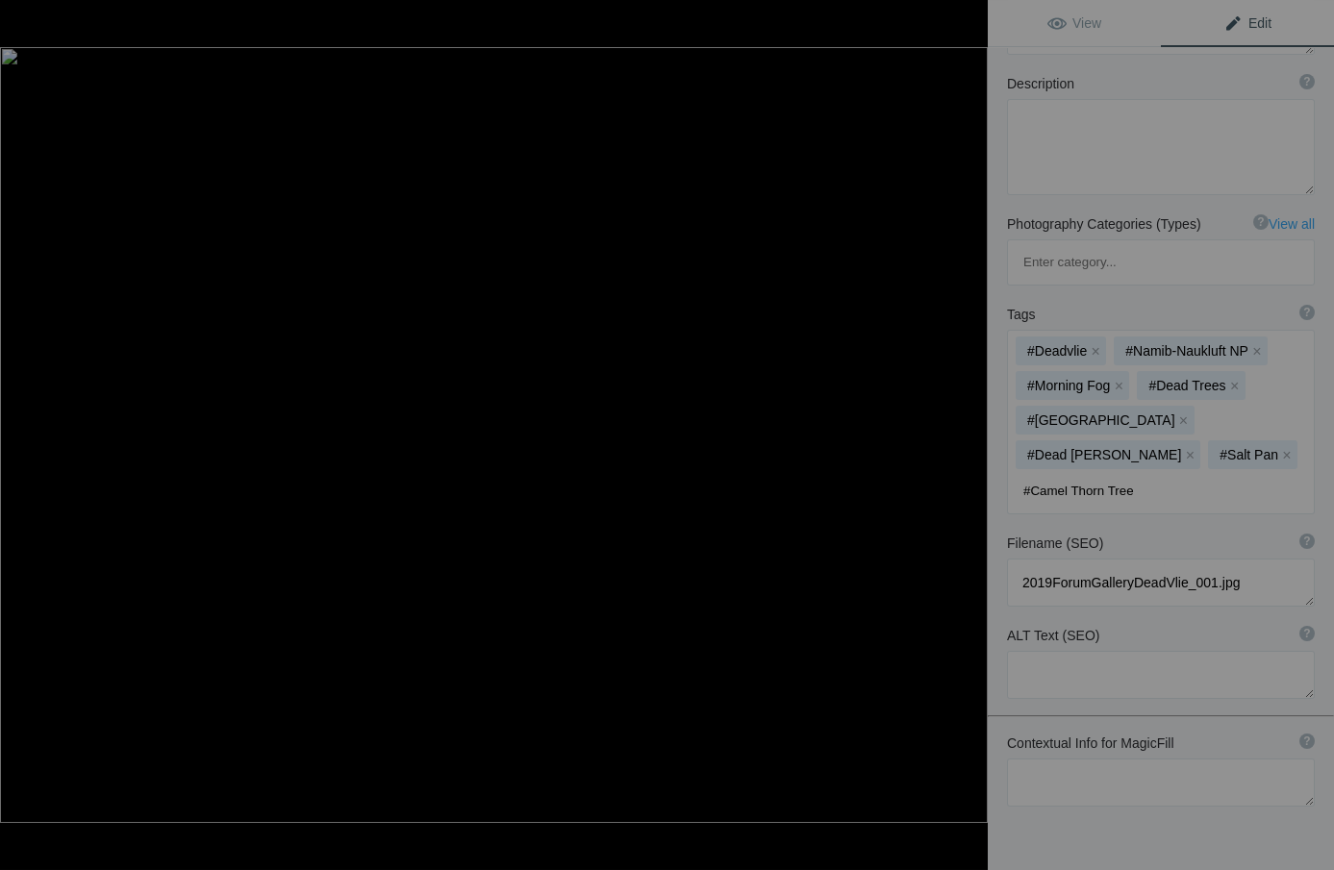
type input "#Camel Thorn Trees"
